Goal: Transaction & Acquisition: Purchase product/service

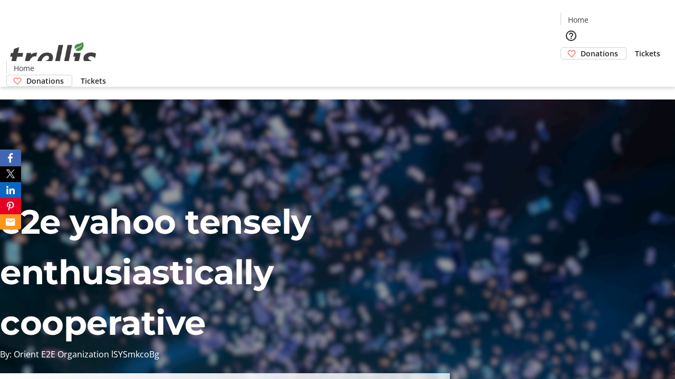
click at [580, 48] on span "Donations" at bounding box center [598, 53] width 37 height 11
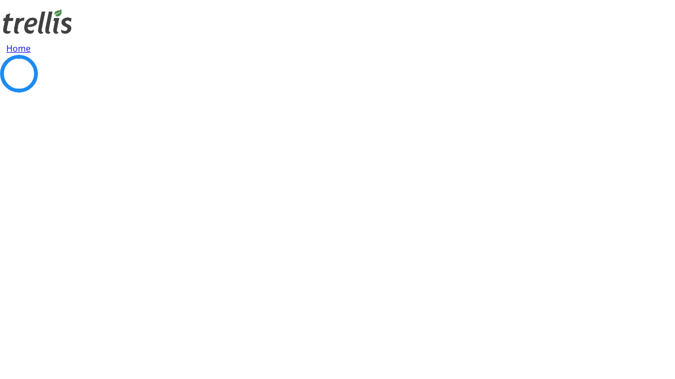
select select "CA"
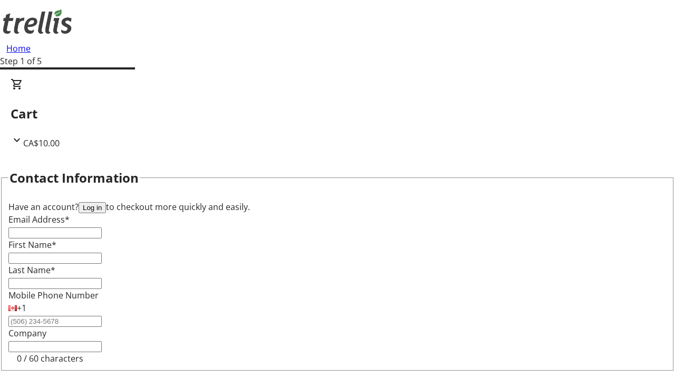
click at [106, 202] on button "Log in" at bounding box center [92, 207] width 27 height 11
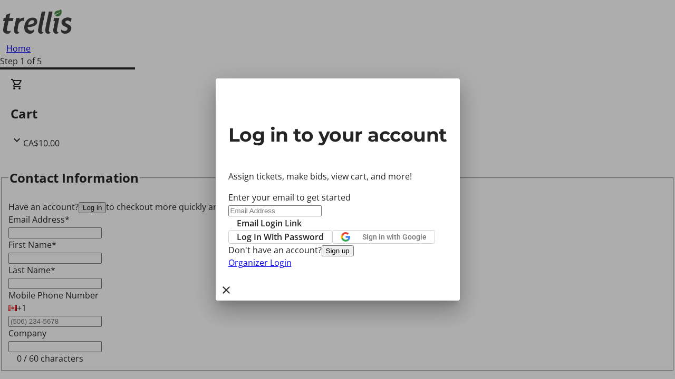
click at [324, 231] on span "Log In With Password" at bounding box center [280, 237] width 87 height 13
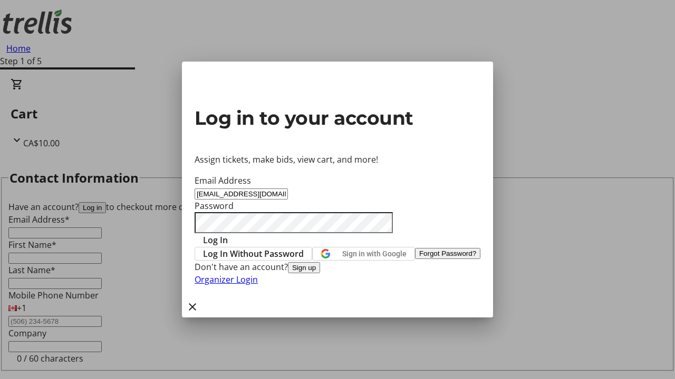
type input "[EMAIL_ADDRESS][DOMAIN_NAME]"
click at [228, 234] on span "Log In" at bounding box center [215, 240] width 25 height 13
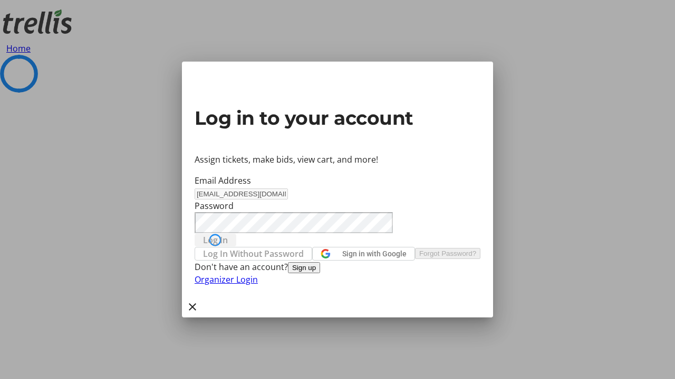
select select "CA"
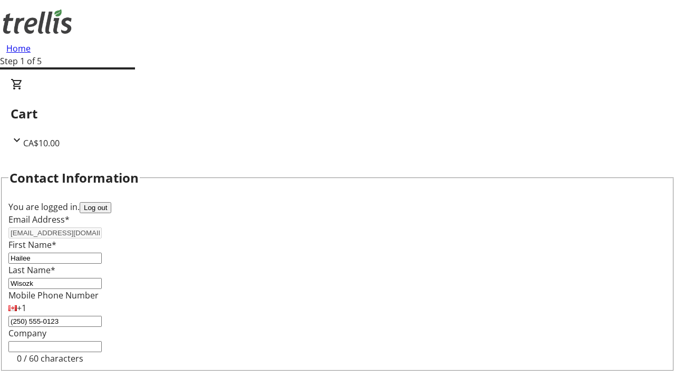
type input "[STREET_ADDRESS][PERSON_NAME]"
type input "Kelowna"
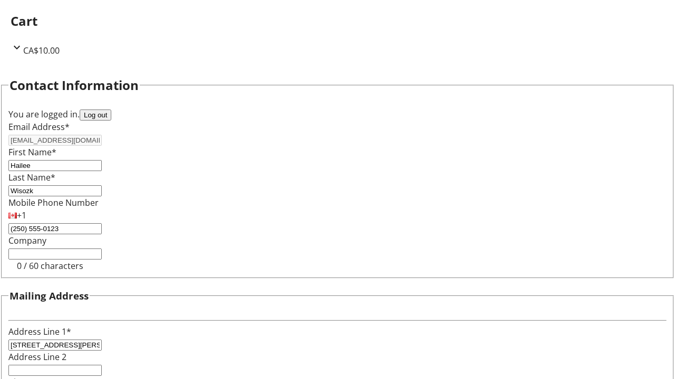
select select "BC"
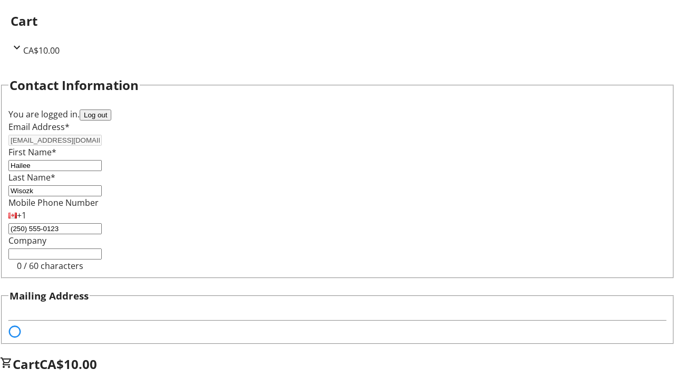
scroll to position [64, 0]
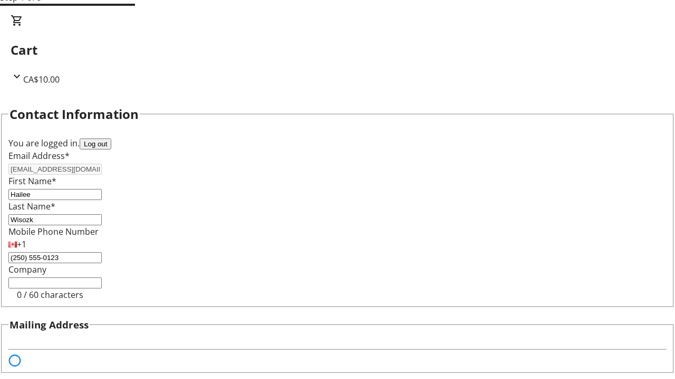
select select "BC"
select select "CA"
